Goal: Task Accomplishment & Management: Complete application form

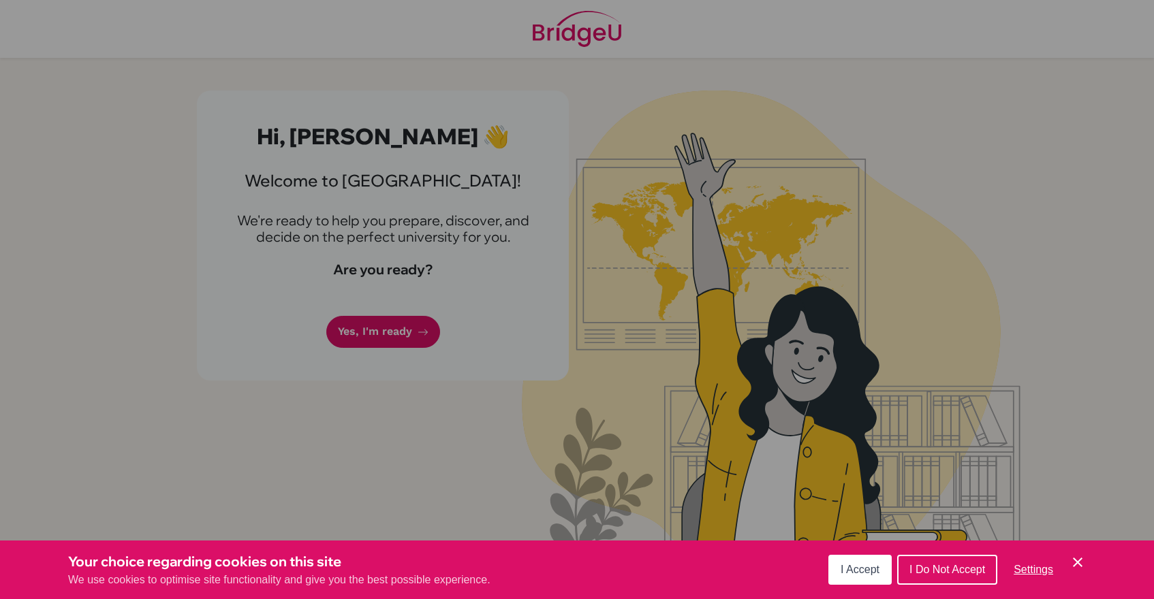
click at [839, 566] on button "I Accept" at bounding box center [859, 570] width 63 height 30
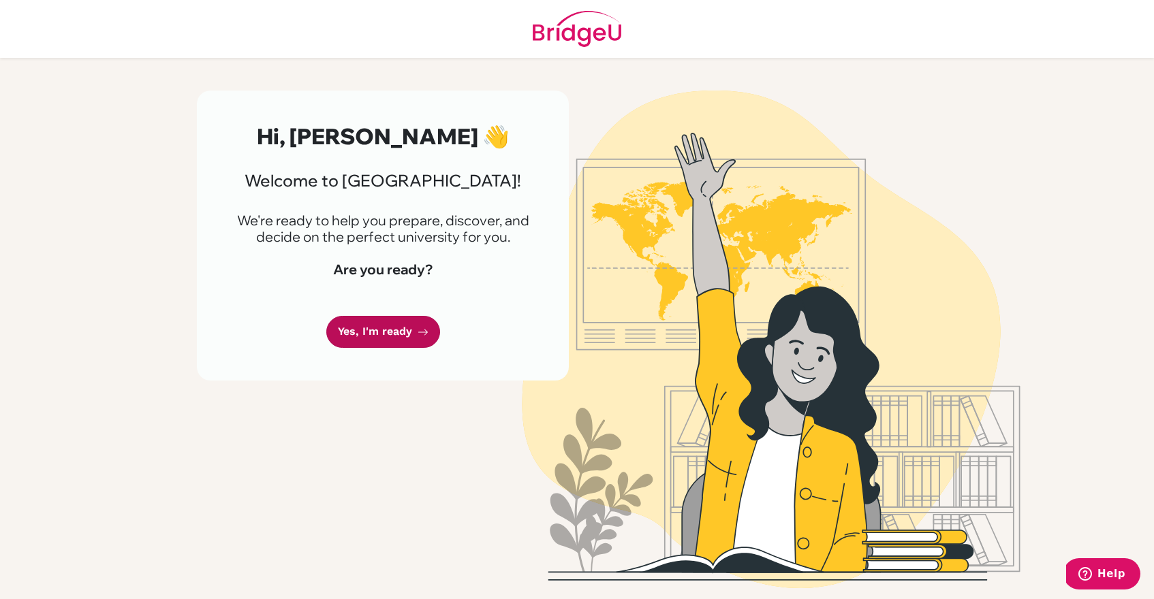
click at [416, 343] on link "Yes, I'm ready" at bounding box center [383, 332] width 114 height 32
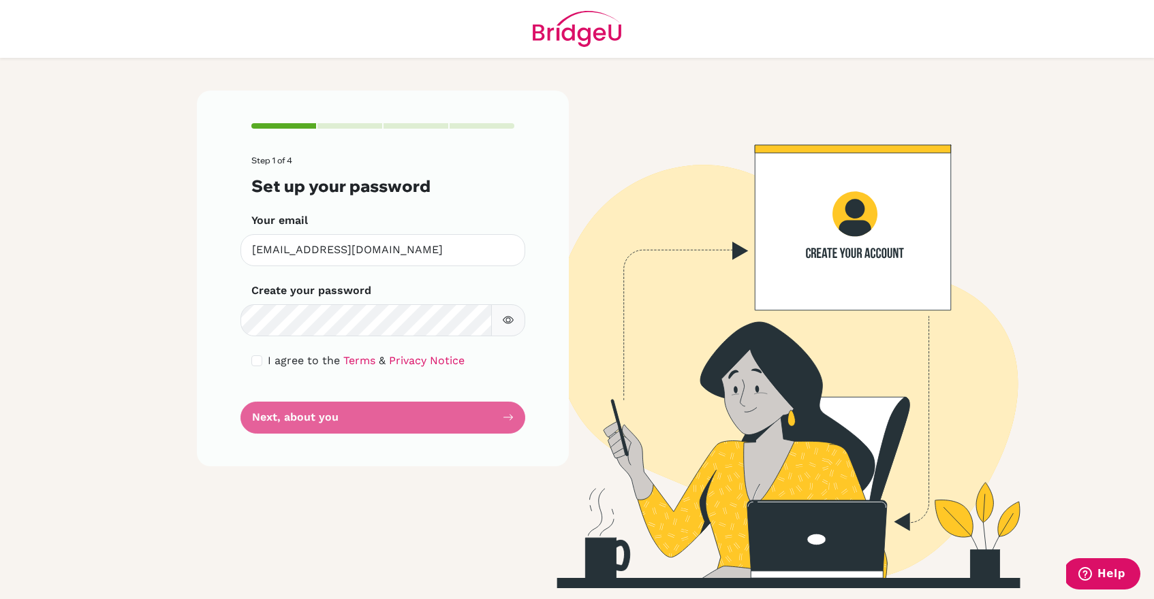
click at [262, 366] on div "I agree to the Terms & Privacy Notice" at bounding box center [382, 361] width 263 height 16
click at [255, 359] on input "checkbox" at bounding box center [256, 360] width 11 height 11
checkbox input "true"
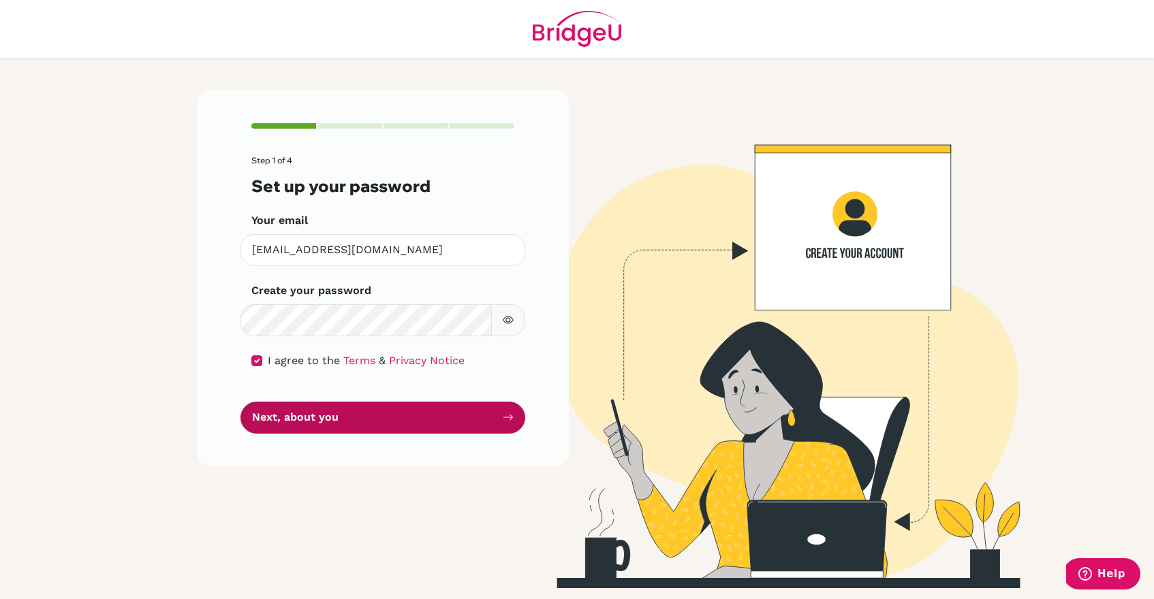
click at [295, 411] on button "Next, about you" at bounding box center [382, 418] width 285 height 32
